Goal: Check status

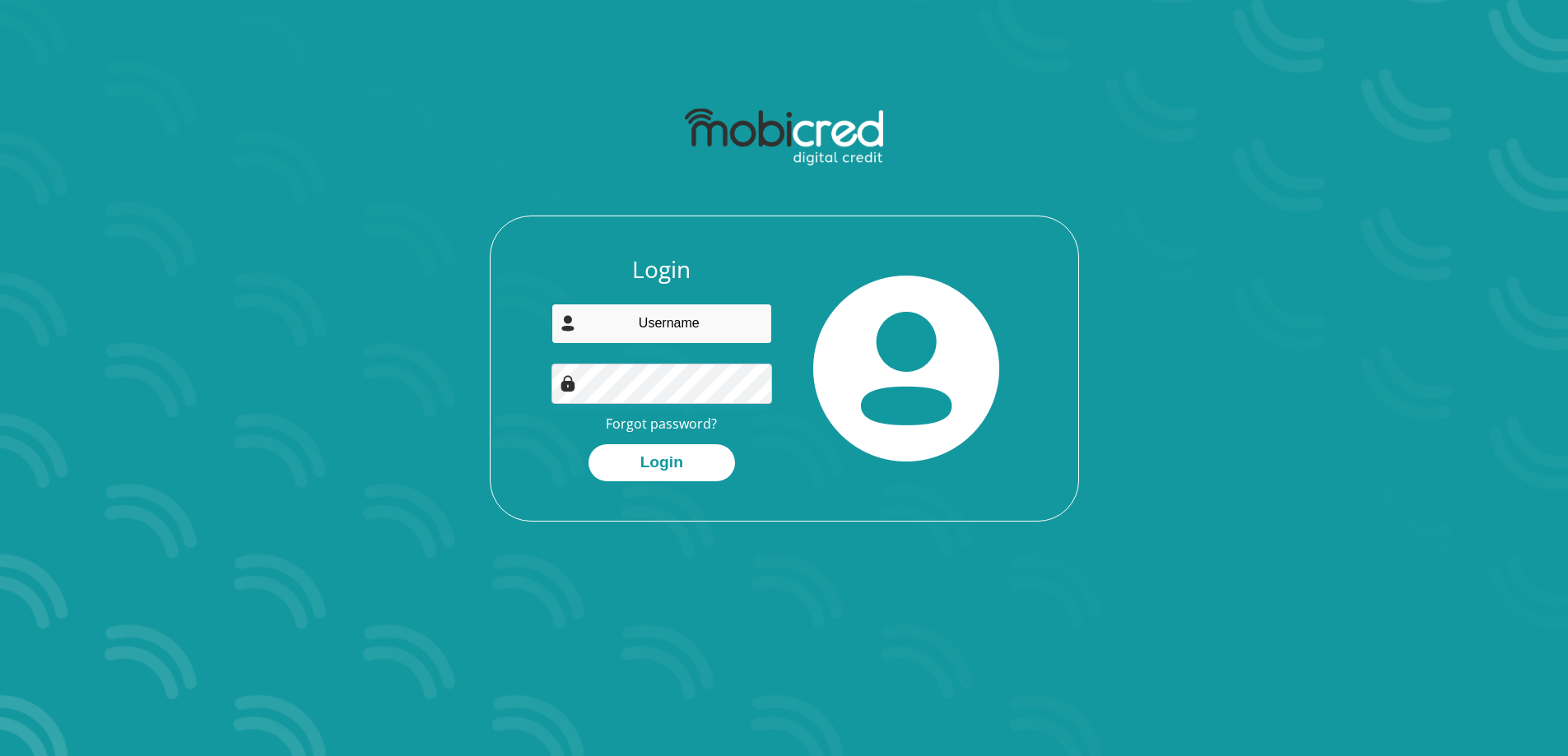
type input "[EMAIL_ADDRESS][DOMAIN_NAME]"
click at [620, 462] on button "Login" at bounding box center [662, 462] width 146 height 37
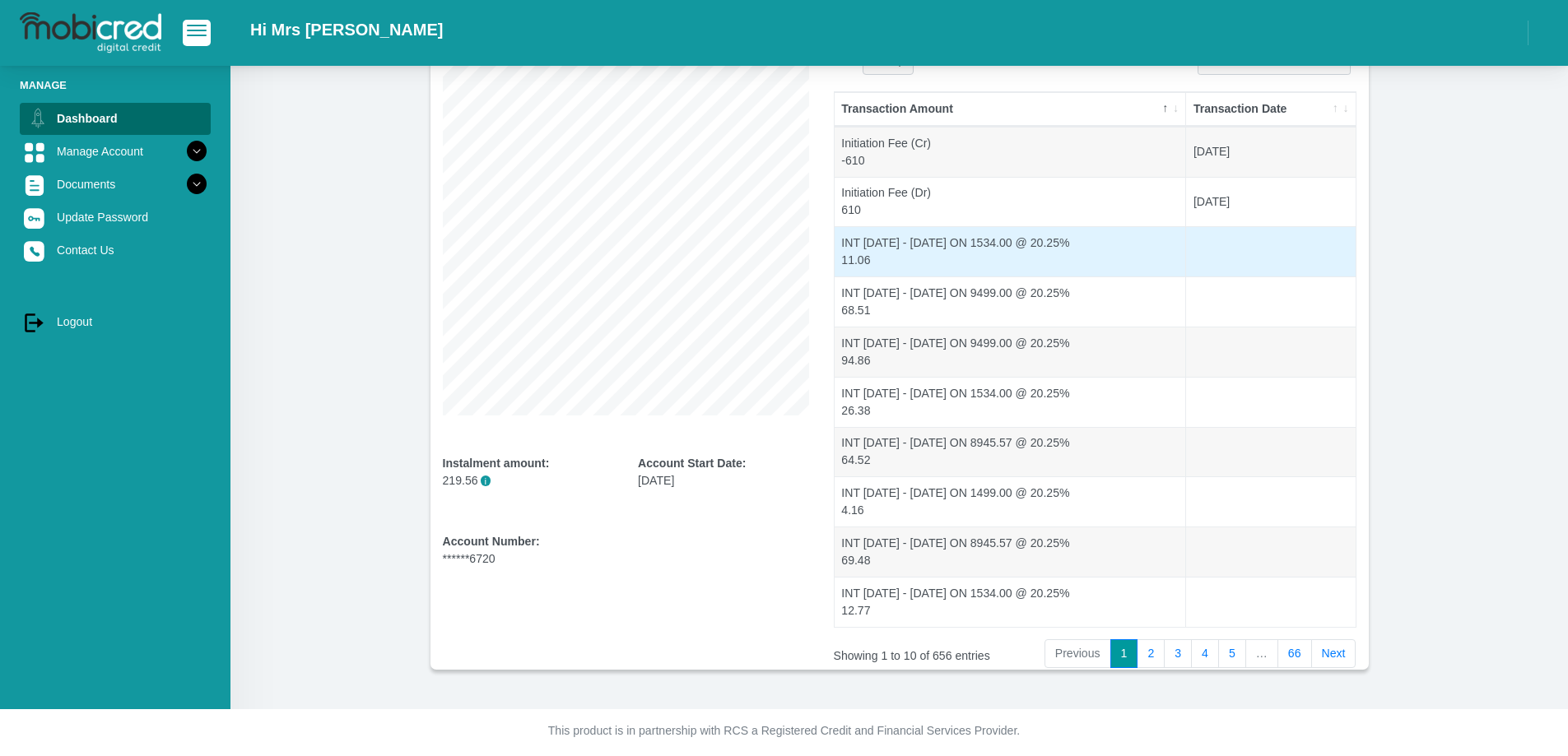
scroll to position [172, 0]
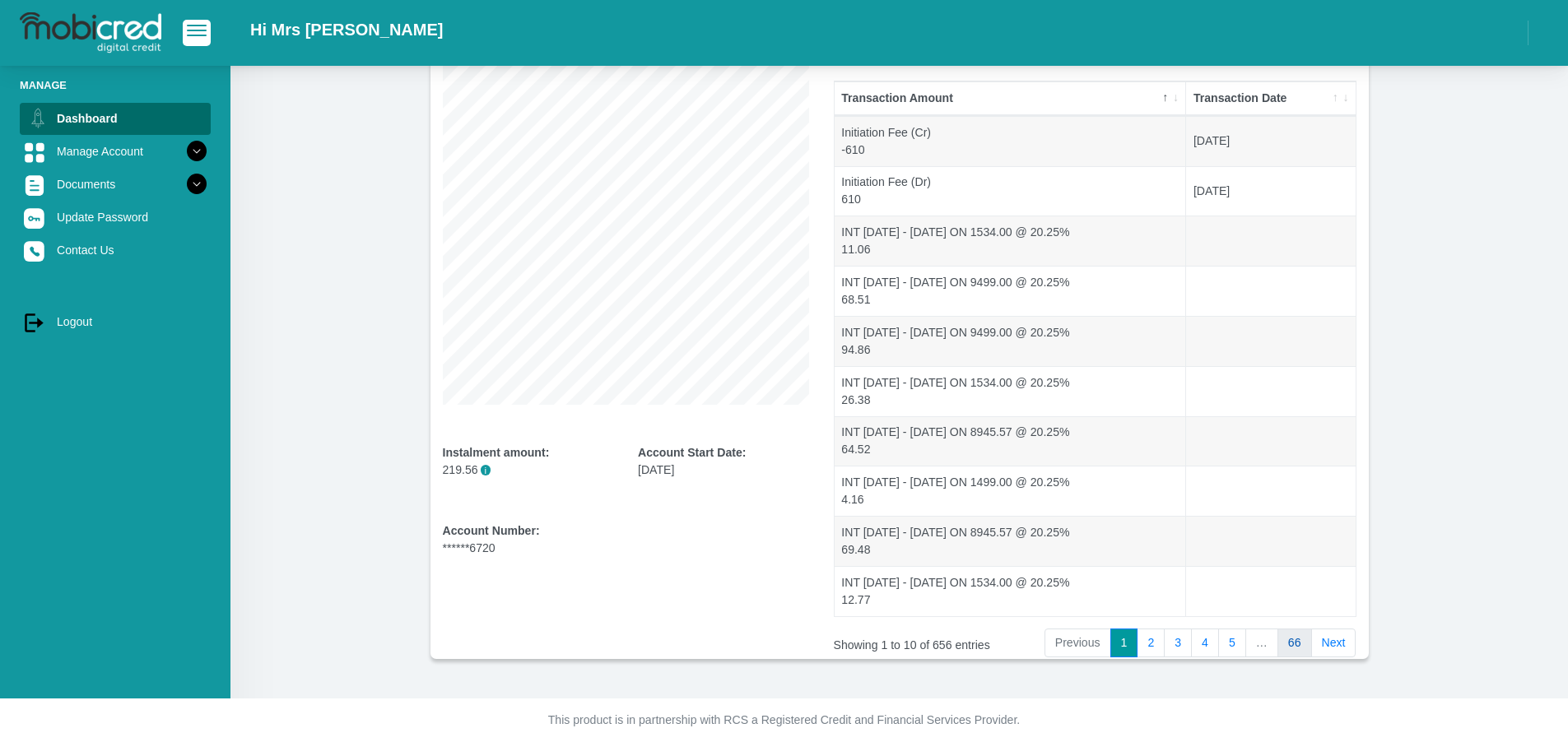
click at [1295, 642] on link "66" at bounding box center [1294, 643] width 35 height 30
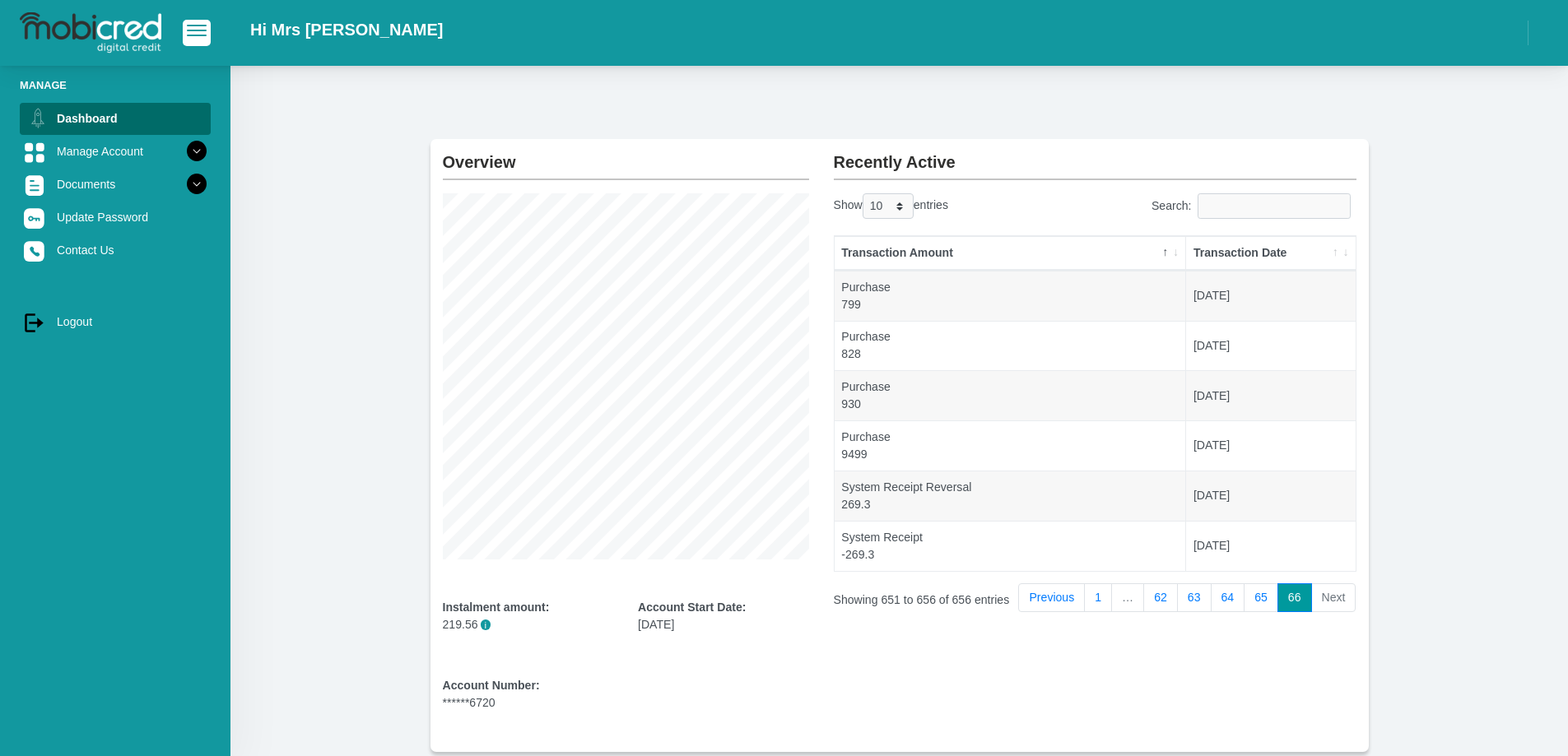
scroll to position [0, 0]
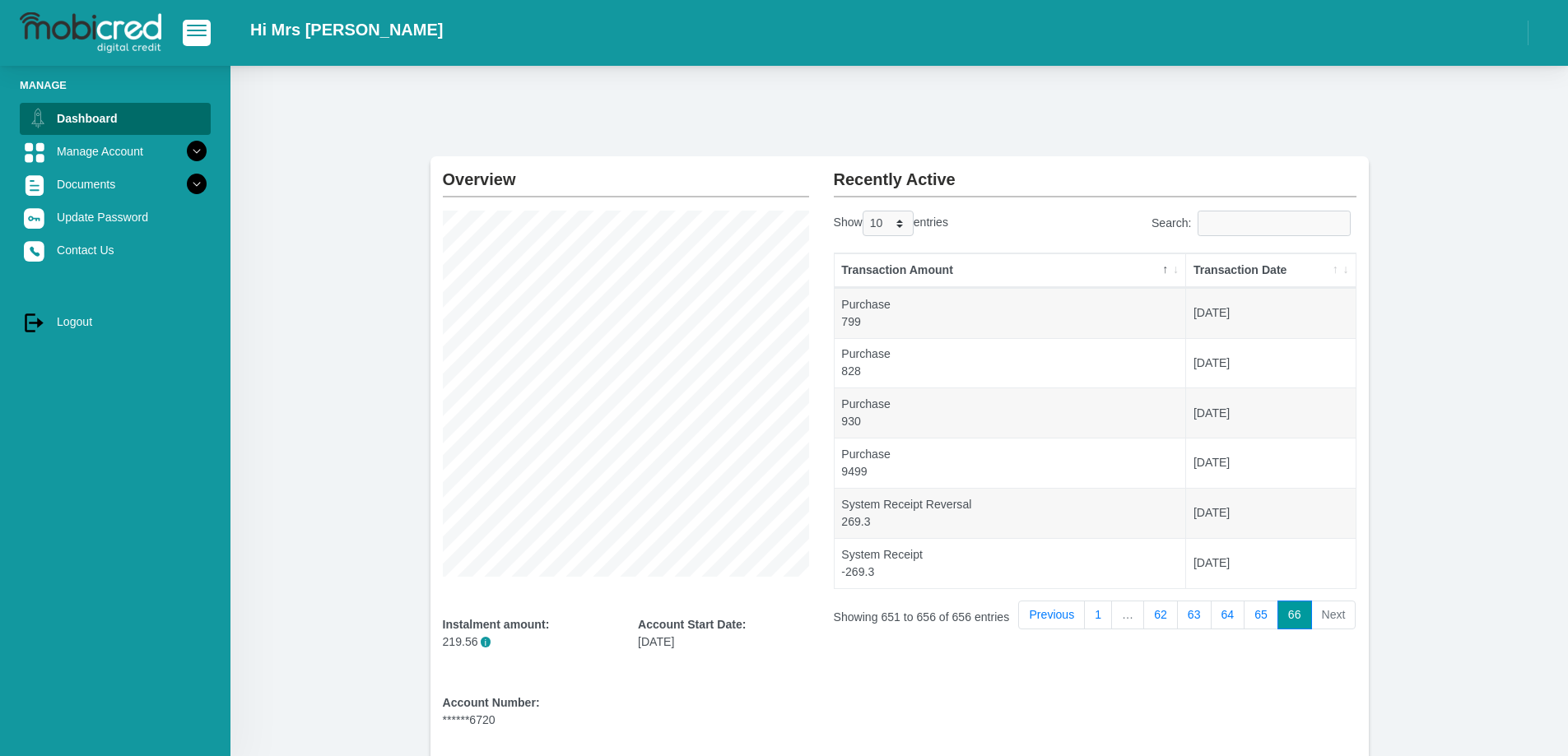
click at [1334, 618] on li "Next" at bounding box center [1333, 615] width 44 height 30
click at [1107, 617] on link "1" at bounding box center [1098, 615] width 28 height 30
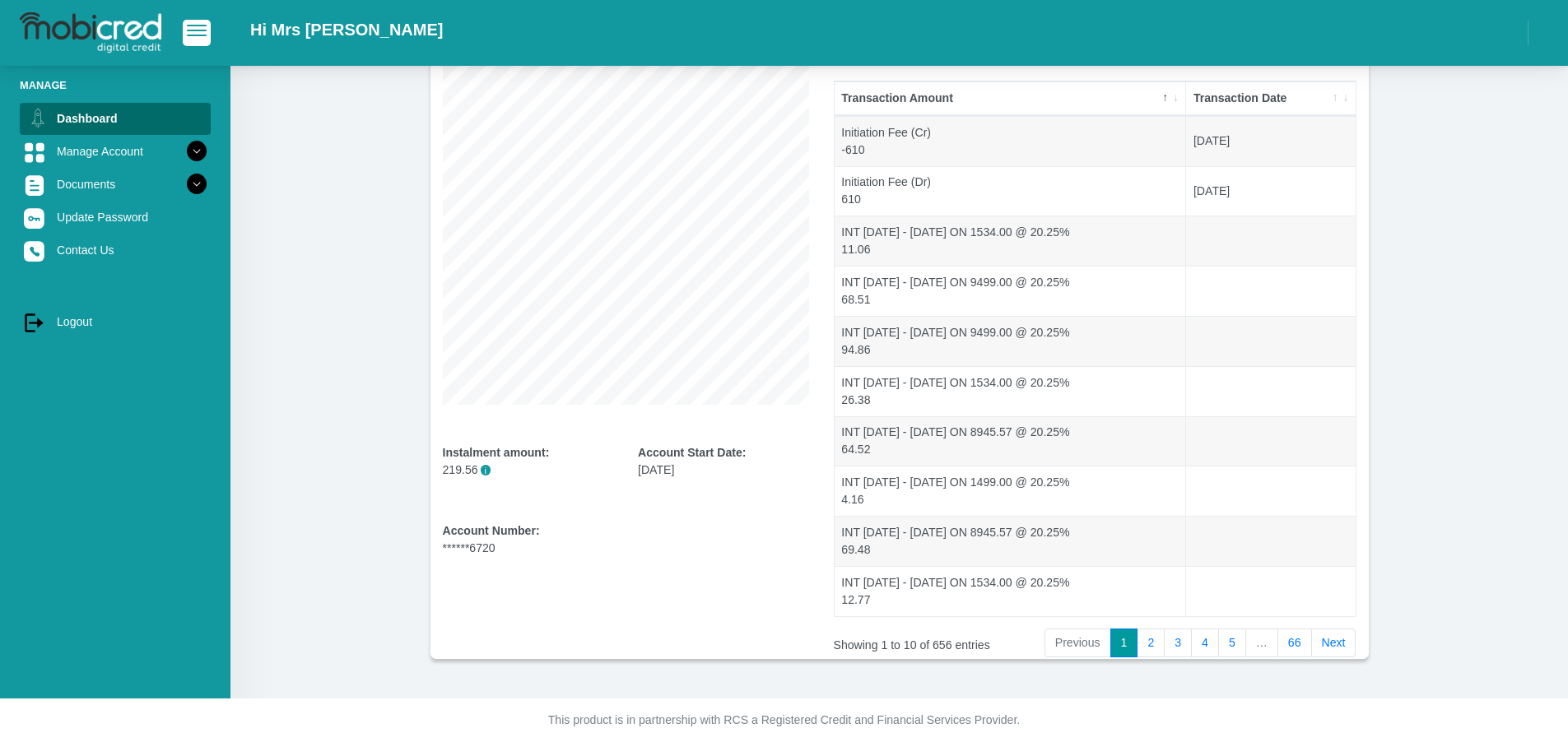
click at [667, 474] on div "Account Start Date: 30 September 2022" at bounding box center [723, 461] width 171 height 35
click at [464, 475] on p "219.56 i" at bounding box center [528, 470] width 171 height 17
click at [1301, 646] on link "66" at bounding box center [1294, 643] width 35 height 30
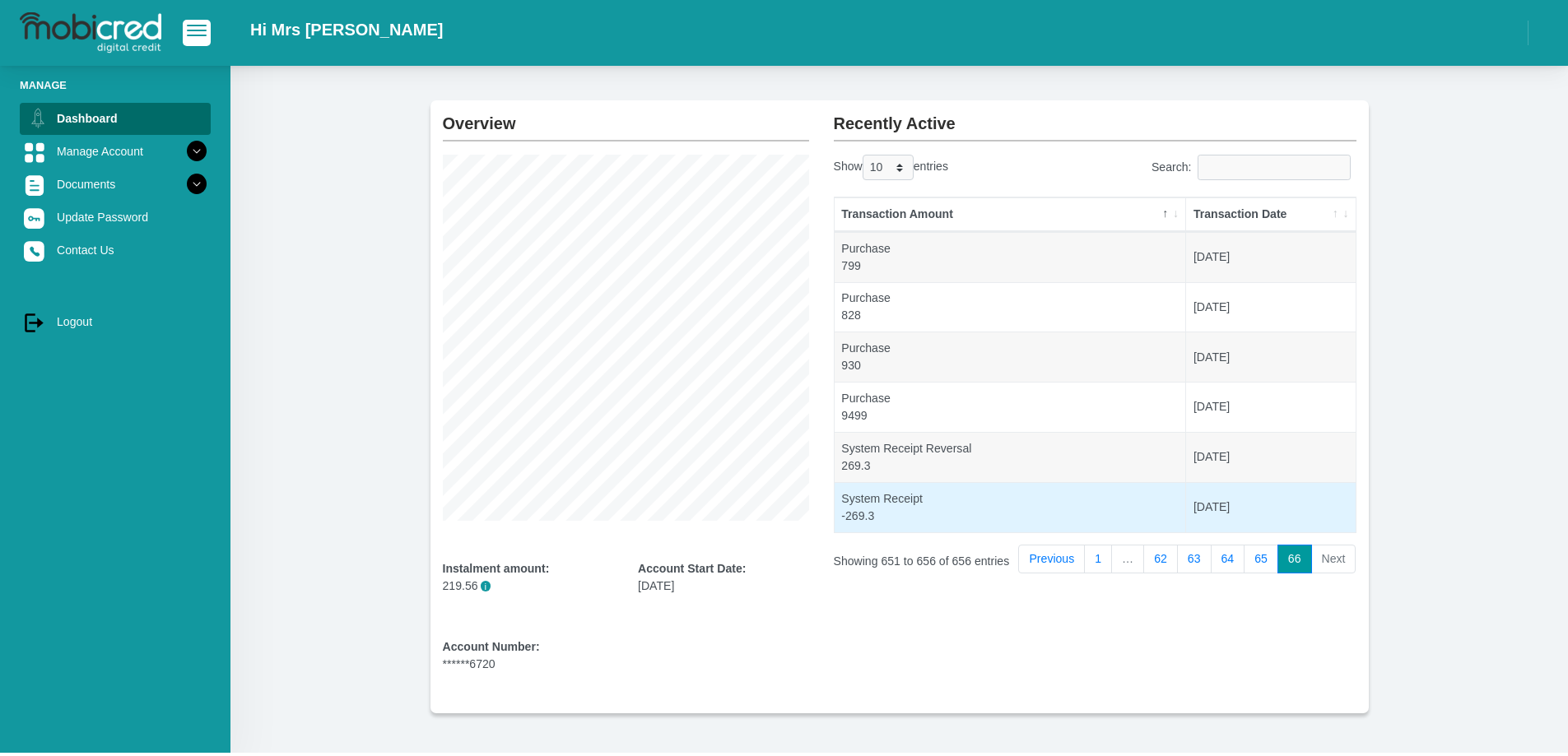
scroll to position [0, 0]
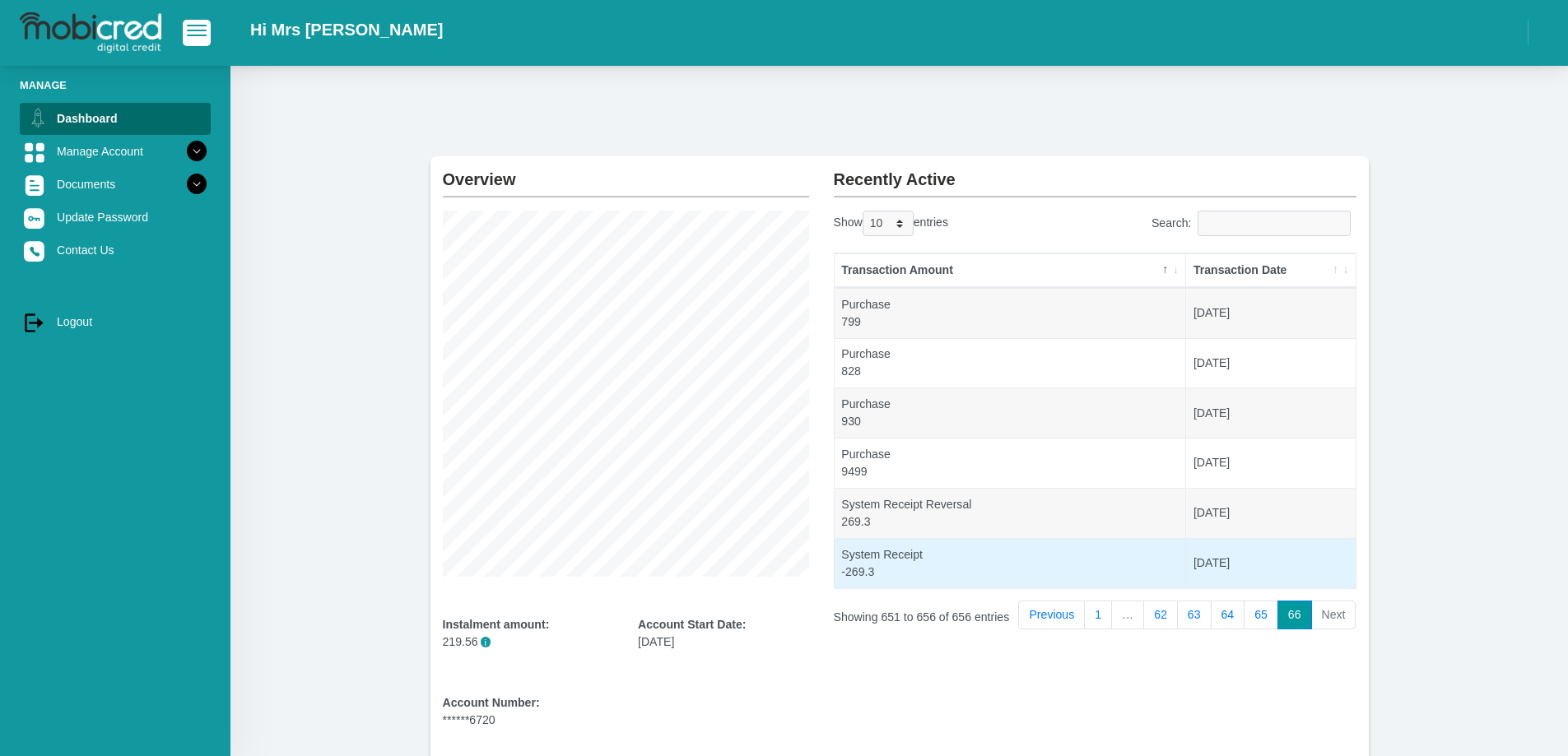
click at [1232, 565] on td "2023-03-31" at bounding box center [1271, 564] width 169 height 51
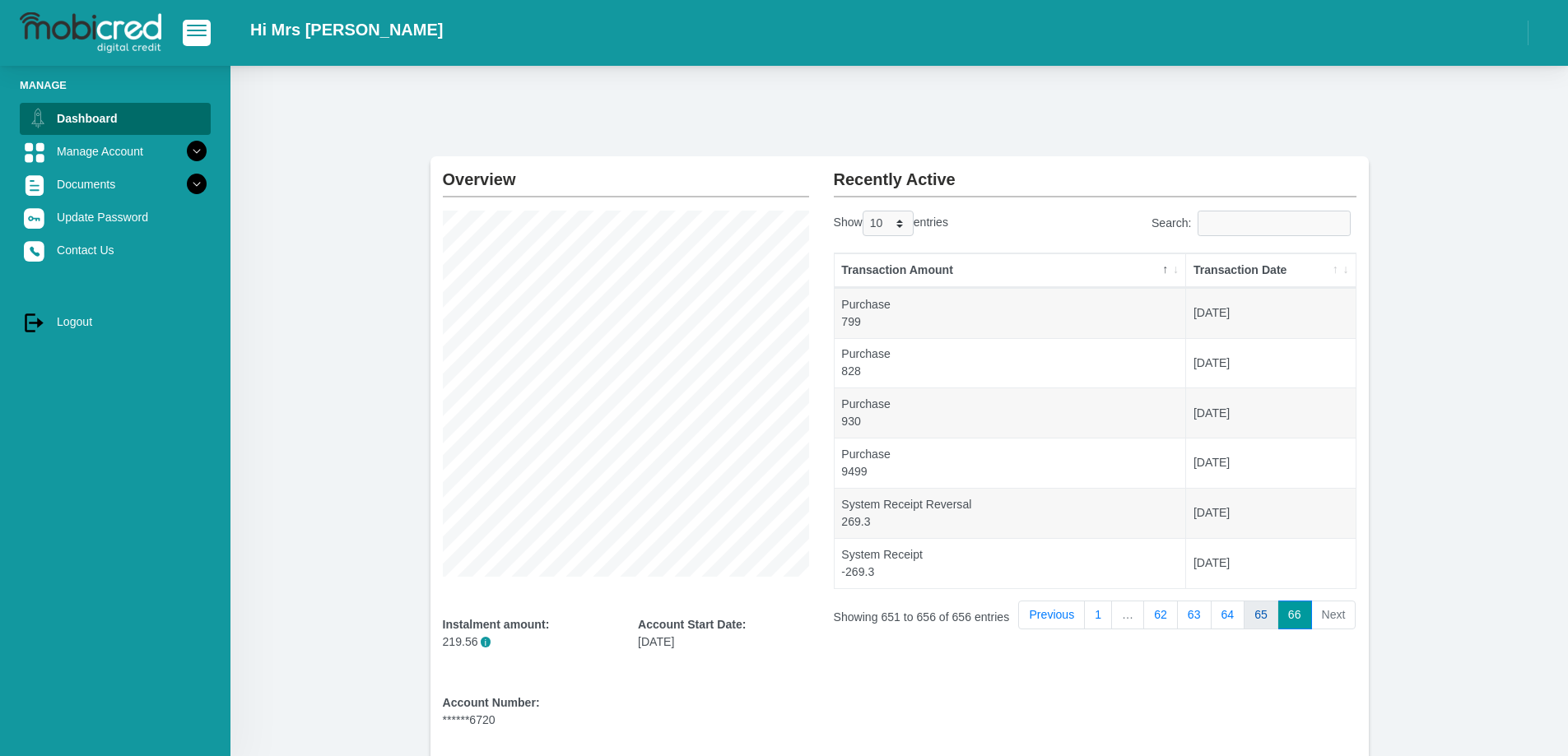
click at [1259, 608] on link "65" at bounding box center [1260, 615] width 35 height 30
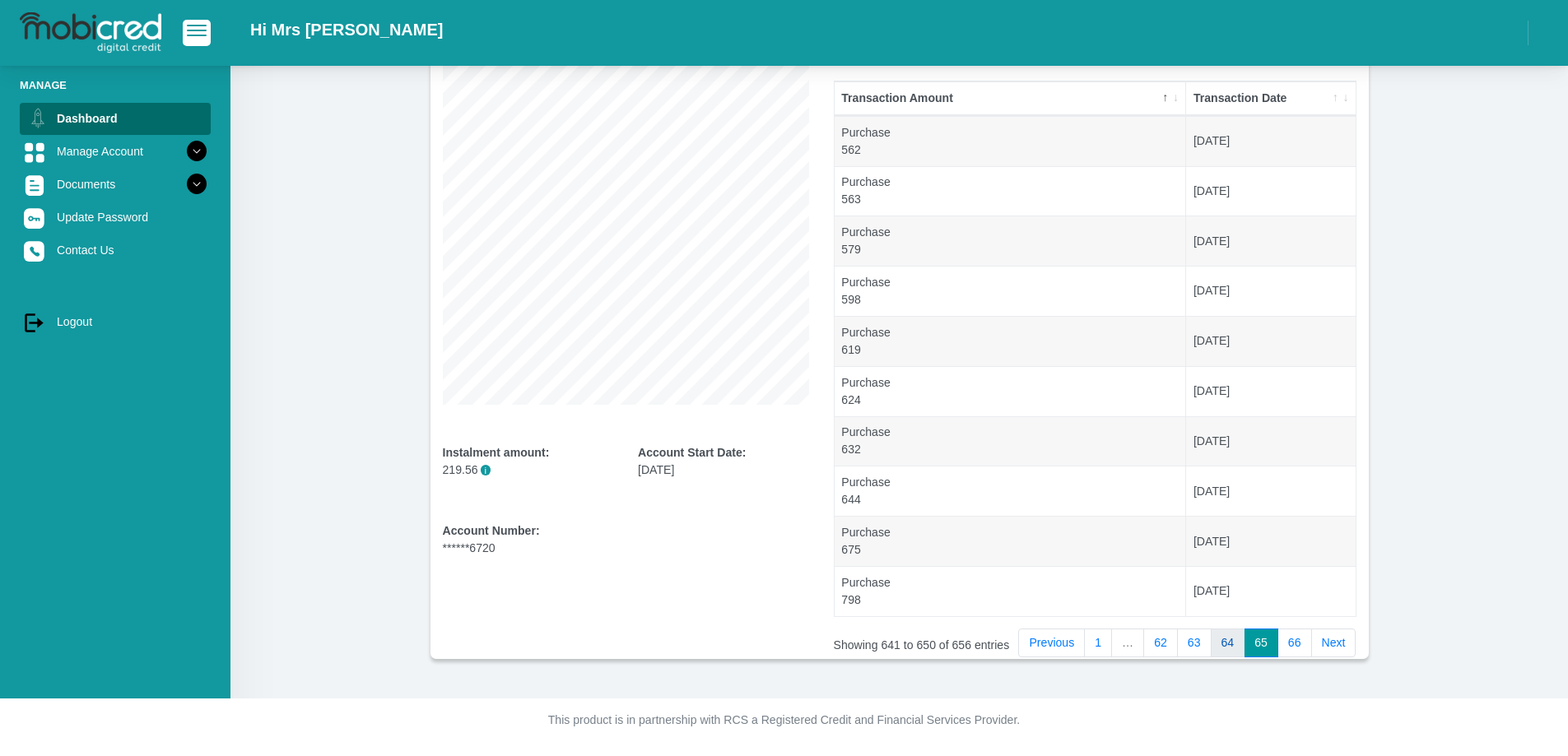
click at [1231, 639] on link "64" at bounding box center [1227, 643] width 35 height 30
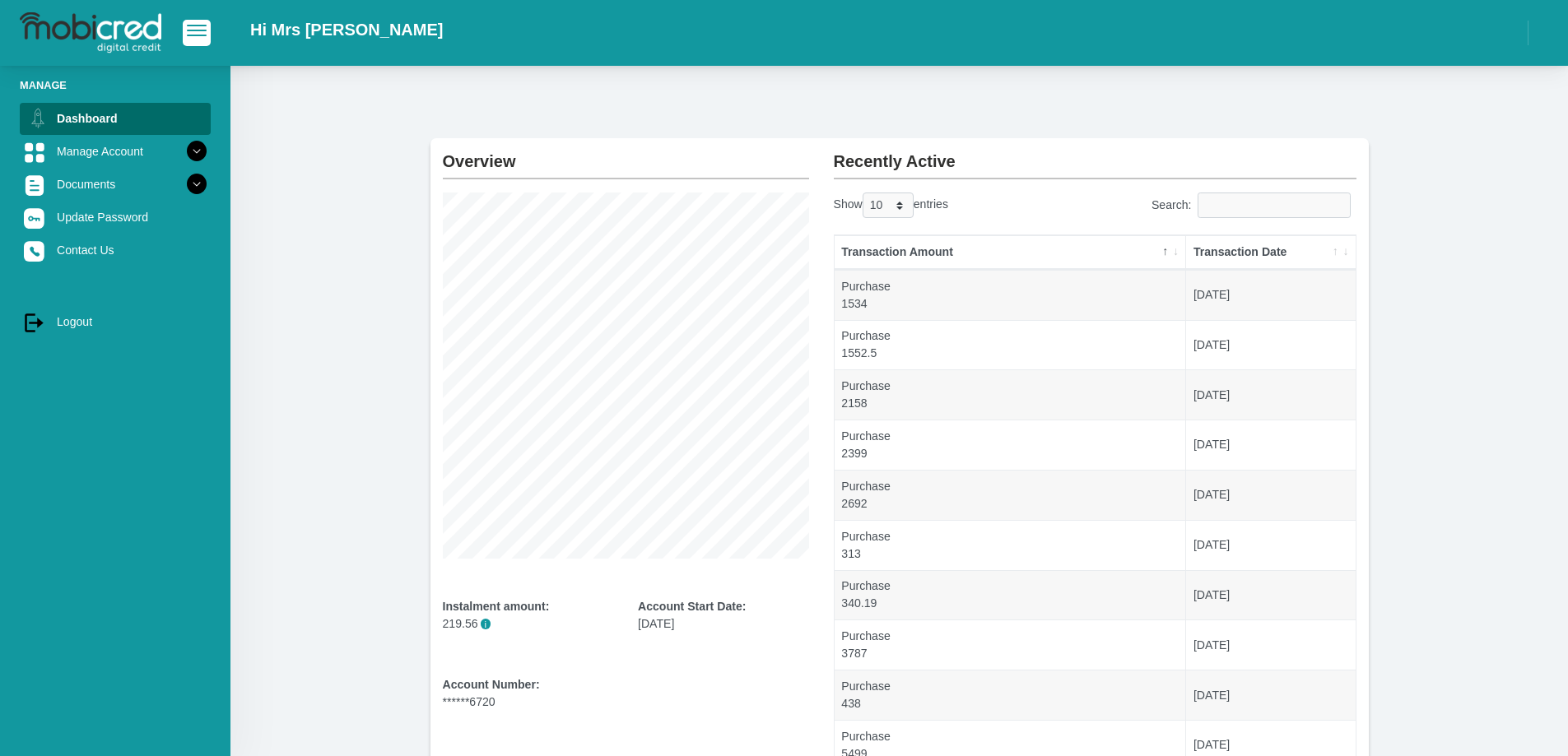
scroll to position [0, 0]
